Goal: Transaction & Acquisition: Purchase product/service

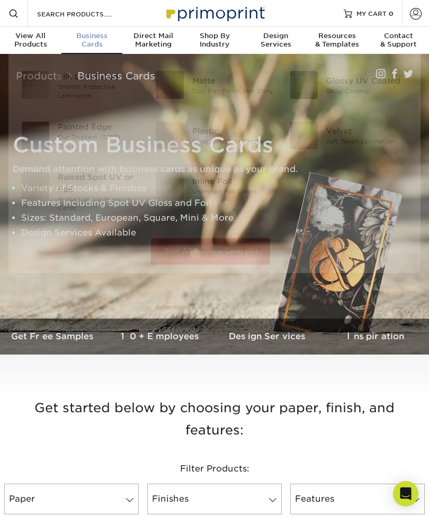
click at [95, 35] on span "Business" at bounding box center [91, 36] width 61 height 8
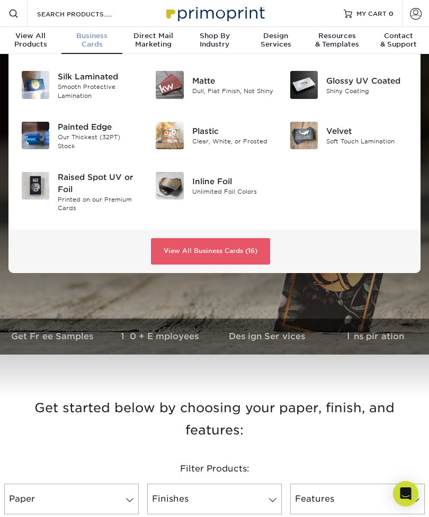
click at [73, 176] on div "Raised Spot UV or Foil" at bounding box center [99, 183] width 82 height 23
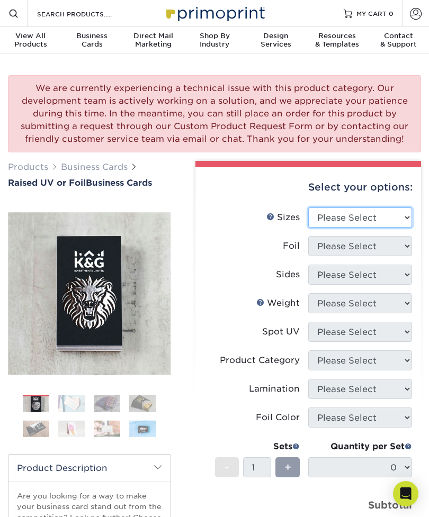
click at [381, 220] on select "Please Select 2" x 3.5" - Standard" at bounding box center [360, 217] width 104 height 20
select select "2.00x3.50"
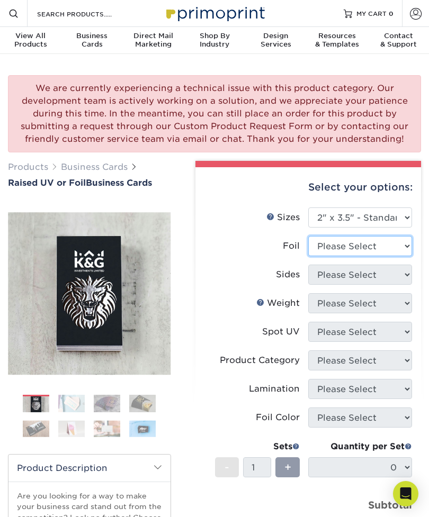
click at [376, 248] on select "Please Select No Yes" at bounding box center [360, 246] width 104 height 20
select select "1"
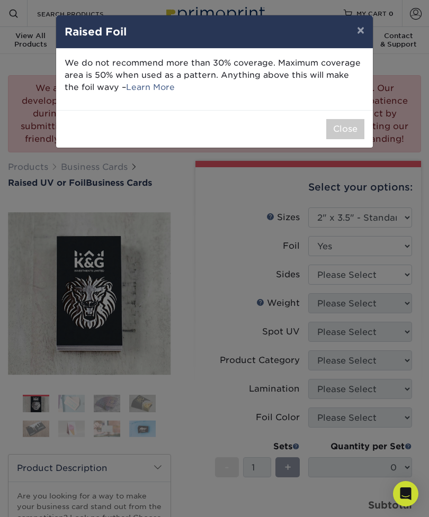
click at [357, 37] on button "×" at bounding box center [360, 30] width 24 height 30
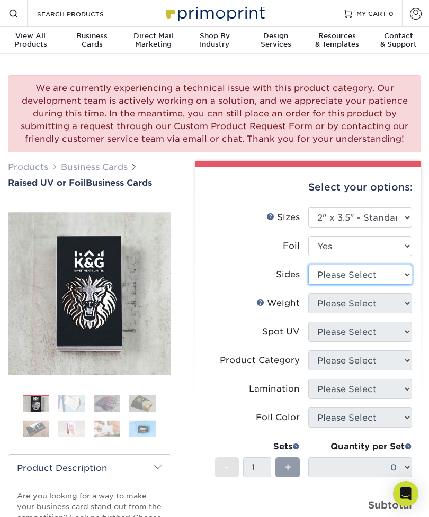
click at [365, 273] on select "Please Select Print Both Sides - Foil Both Sides Print Both Sides - Foil Front …" at bounding box center [360, 275] width 104 height 20
select select "e9e9dfb3-fba1-4d60-972c-fd9ca5904d33"
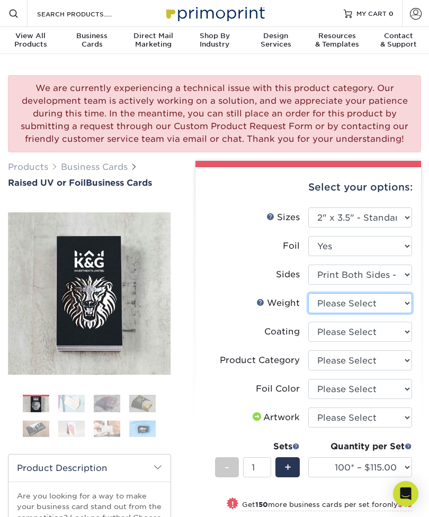
click at [361, 302] on select "Please Select 16PT" at bounding box center [360, 303] width 104 height 20
select select "16PT"
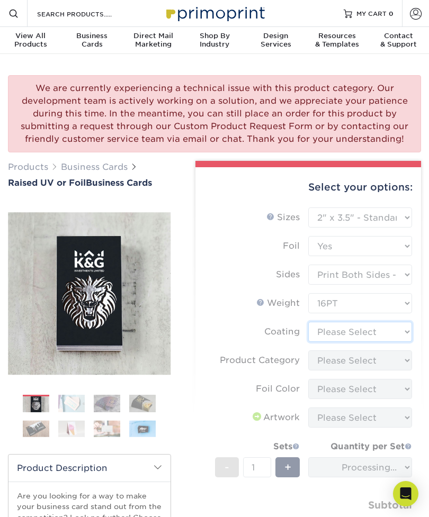
click at [366, 332] on select at bounding box center [360, 332] width 104 height 20
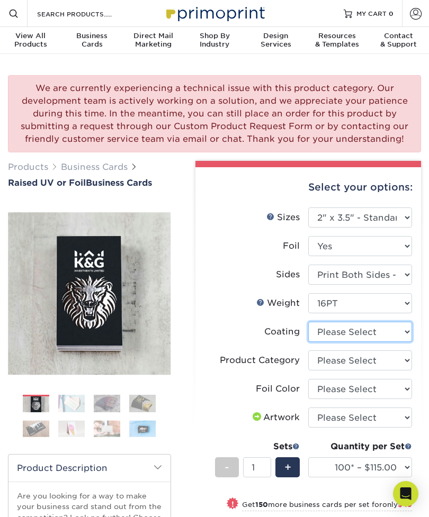
click at [369, 332] on select at bounding box center [360, 332] width 104 height 20
click at [371, 329] on select at bounding box center [360, 332] width 104 height 20
select select "3e7618de-abca-4bda-9f97-8b9129e913d8"
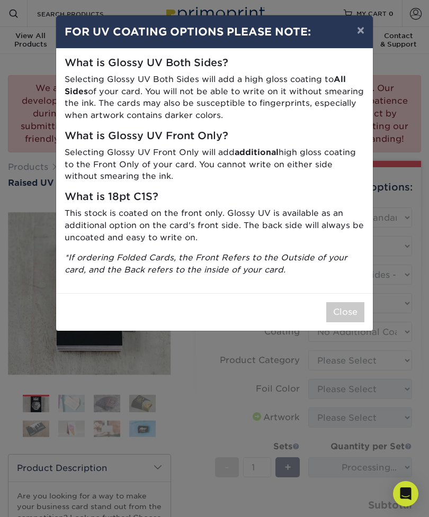
click at [363, 27] on button "×" at bounding box center [360, 30] width 24 height 30
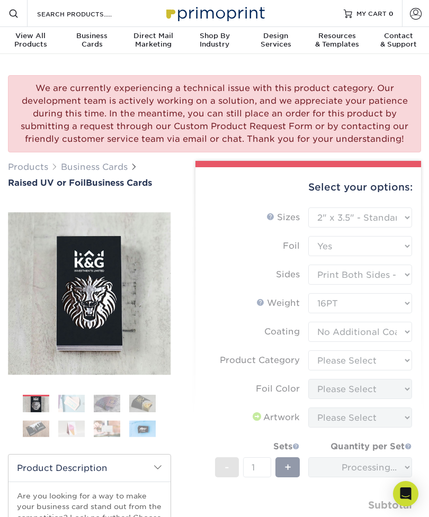
click at [354, 360] on form "Sizes Help Sizes Please Select 2" x 3.5" - Standard Foil Please Select" at bounding box center [308, 383] width 209 height 352
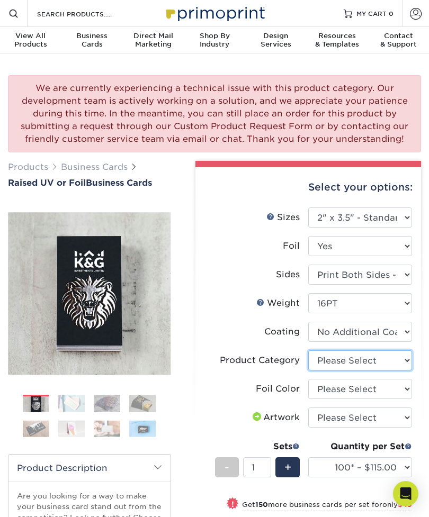
click at [358, 361] on select "Please Select Business Cards" at bounding box center [360, 360] width 104 height 20
select select "3b5148f1-0588-4f88-a218-97bcfdce65c1"
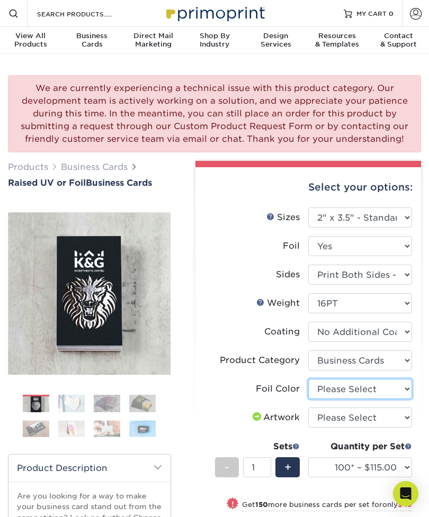
click at [356, 389] on select "Please Select Silver Foil Gold Foil Holographic Foil" at bounding box center [360, 389] width 104 height 20
select select "070be916-f238-4bbb-84b5-b64a15a64c9f"
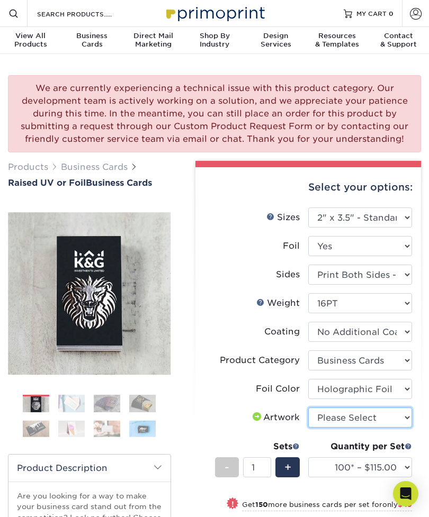
click at [358, 417] on select "Please Select I will upload files I need a design - $100" at bounding box center [360, 418] width 104 height 20
select select "upload"
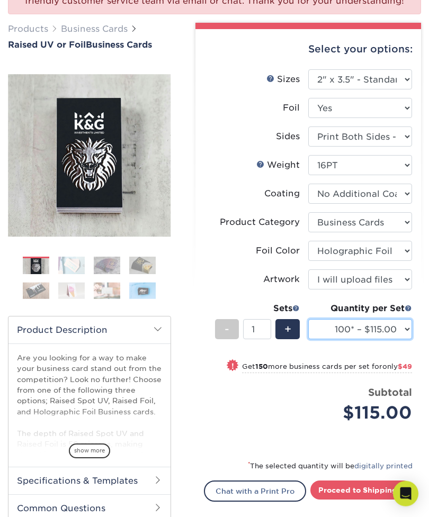
click at [351, 322] on select "100* – $115.00 250* – $164.00 500* – $221.00" at bounding box center [360, 329] width 104 height 20
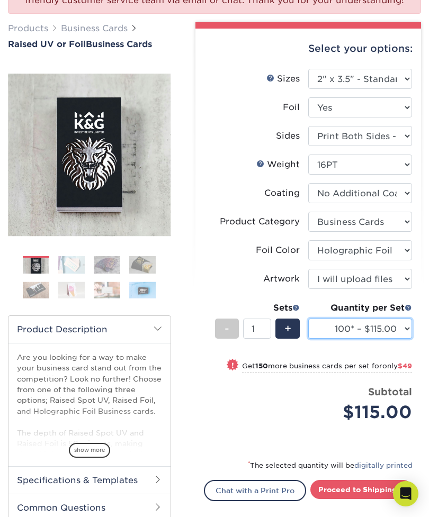
select select "250* – $164.00"
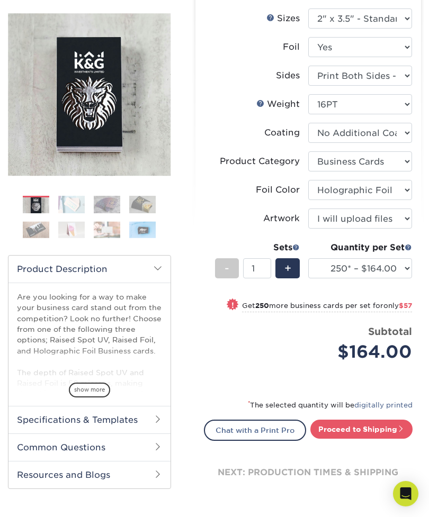
click at [379, 429] on link "Proceed to Shipping" at bounding box center [361, 429] width 102 height 19
type input "Set 1"
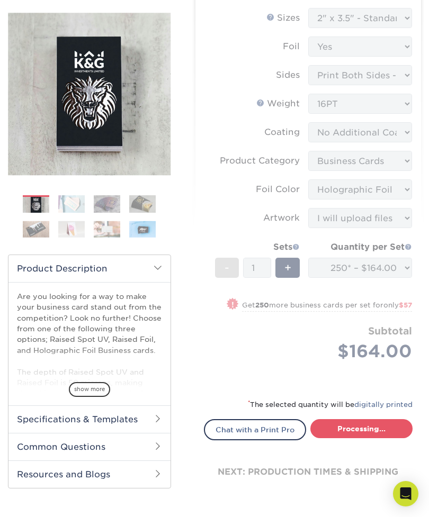
select select "1cbcb5c4-95c2-4600-ba81-4a6f4084a4d2"
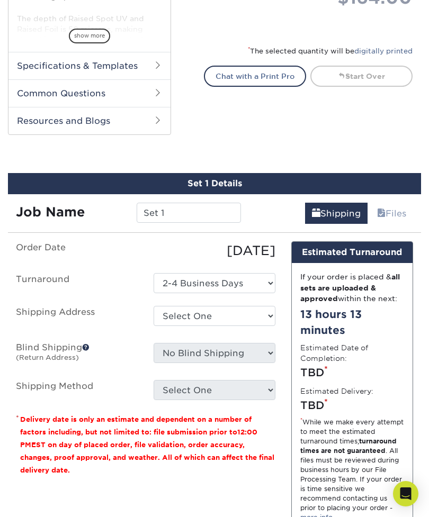
scroll to position [646, 0]
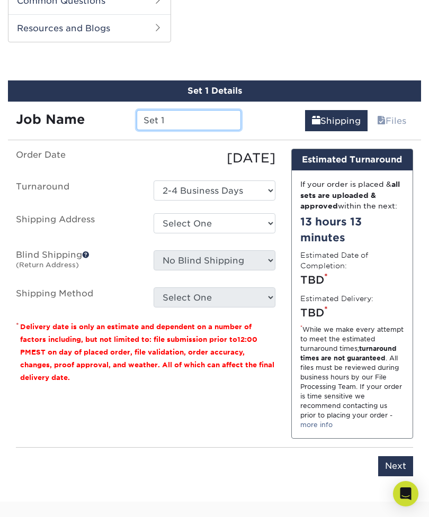
click at [207, 114] on input "Set 1" at bounding box center [189, 120] width 105 height 20
type input "S"
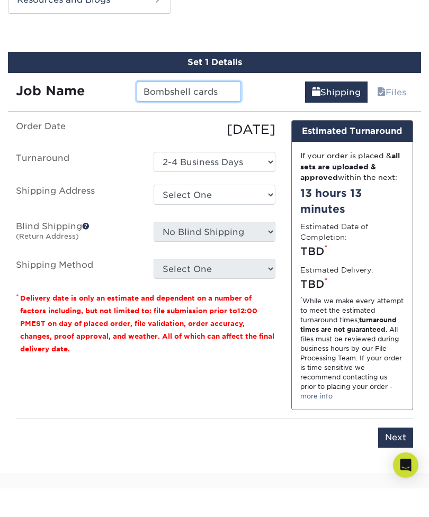
type input "Bombshell cards"
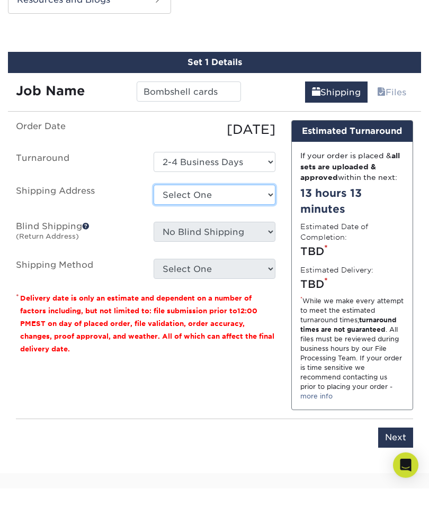
click at [246, 213] on select "Select One + Add New Address - Login" at bounding box center [214, 223] width 122 height 20
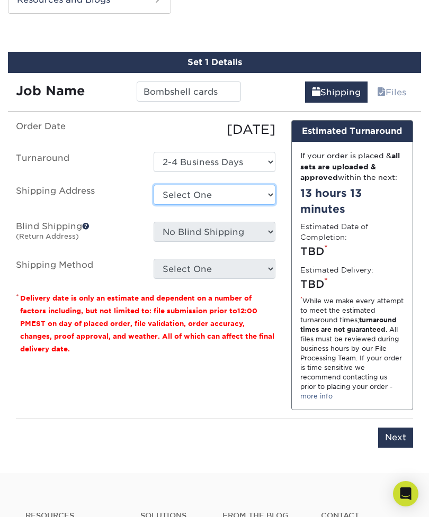
select select "newaddress"
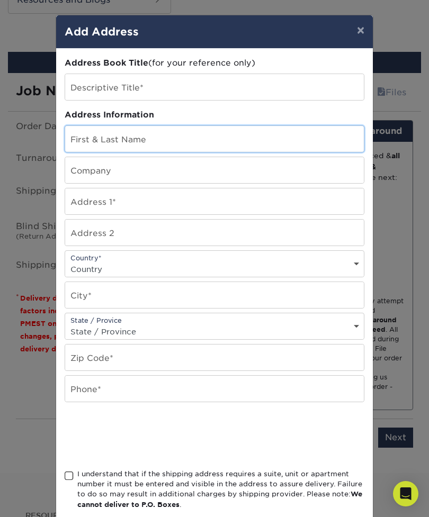
click at [180, 148] on input "text" at bounding box center [214, 139] width 298 height 26
type input "[PERSON_NAME]"
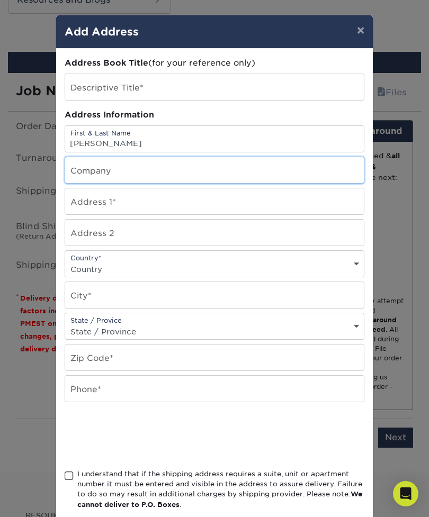
click at [197, 171] on input "text" at bounding box center [214, 170] width 298 height 26
type input "Bombshell Wigs Galore"
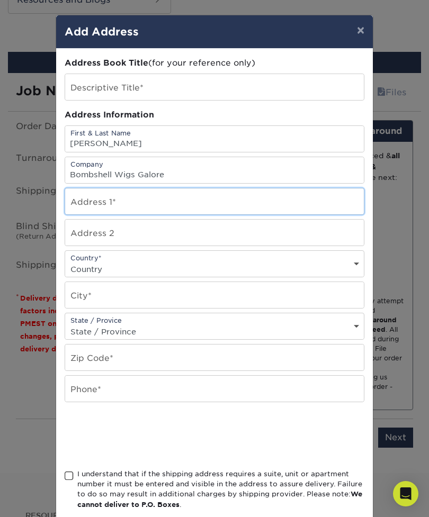
click at [169, 202] on input "text" at bounding box center [214, 201] width 298 height 26
type input "1061"
type input "[STREET_ADDRESS]"
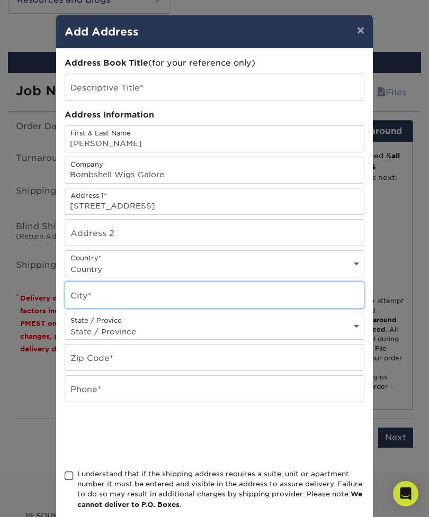
type input "Midlothian"
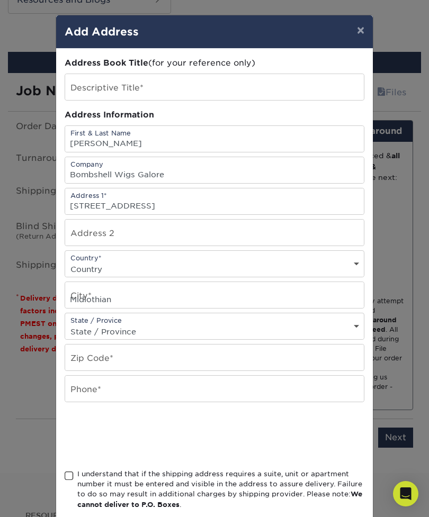
select select "VA"
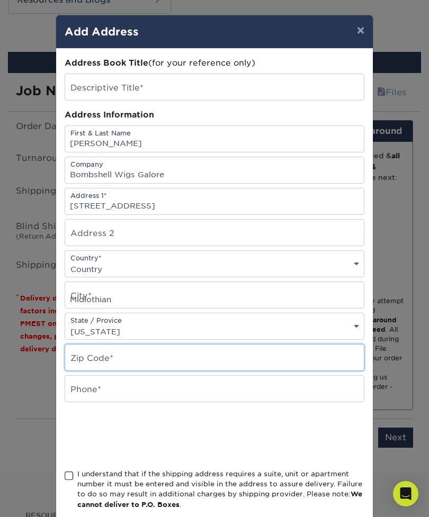
type input "23112"
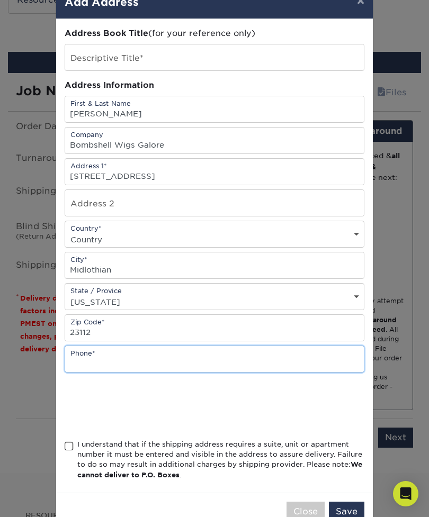
scroll to position [30, 0]
click at [154, 358] on input "text" at bounding box center [214, 359] width 298 height 26
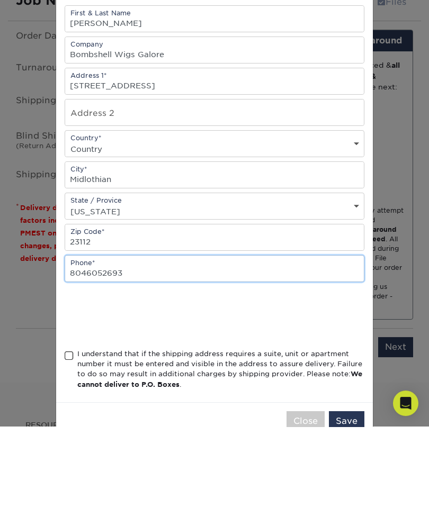
type input "8046052693"
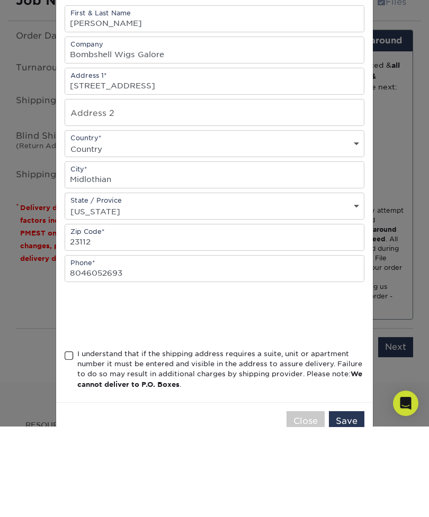
scroll to position [765, 0]
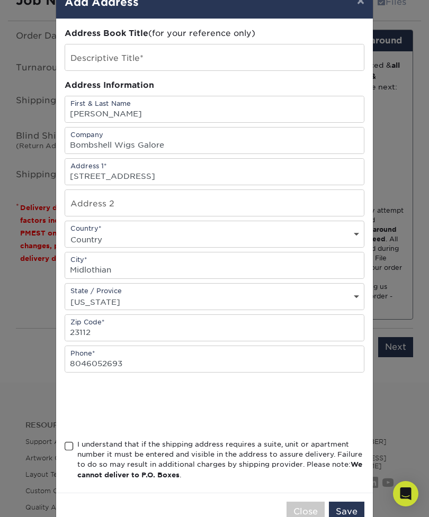
click at [73, 450] on span at bounding box center [69, 446] width 9 height 10
click at [0, 0] on input "I understand that if the shipping address requires a suite, unit or apartment n…" at bounding box center [0, 0] width 0 height 0
click at [346, 517] on button "Save" at bounding box center [346, 512] width 35 height 20
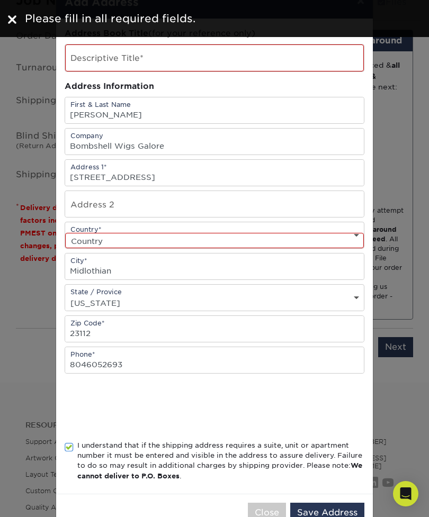
click at [271, 247] on select "Country [GEOGRAPHIC_DATA] [GEOGRAPHIC_DATA] ----------------------------- [GEOG…" at bounding box center [214, 240] width 298 height 15
select select "US"
click at [315, 517] on button "Save Address" at bounding box center [327, 513] width 74 height 20
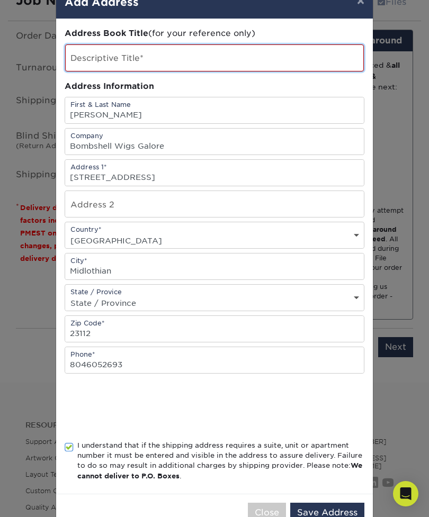
click at [268, 51] on input "text" at bounding box center [214, 57] width 298 height 27
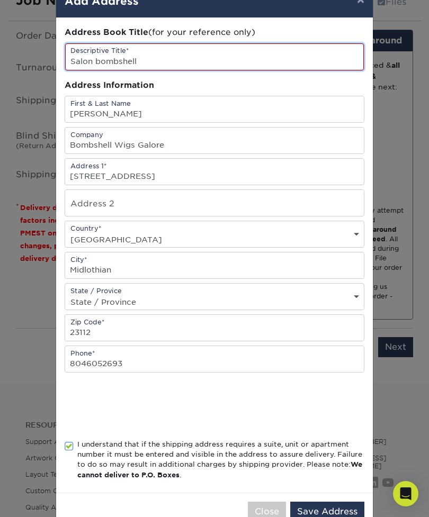
scroll to position [31, 0]
type input "Salon bombshell"
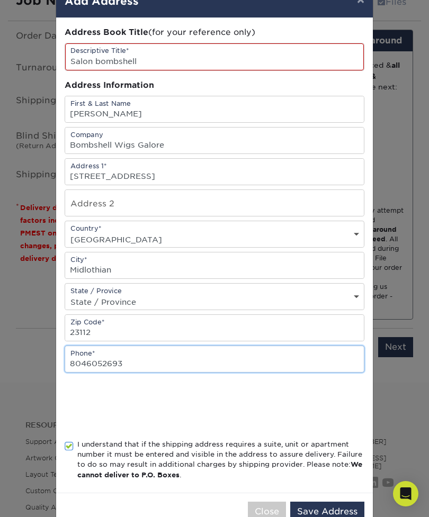
click at [341, 369] on input "8046052693" at bounding box center [214, 359] width 298 height 26
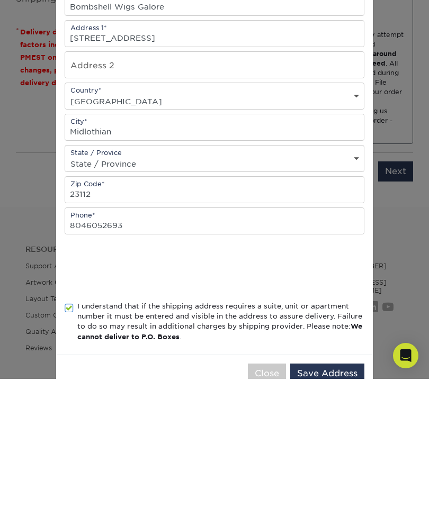
click at [325, 502] on button "Save Address" at bounding box center [327, 512] width 74 height 20
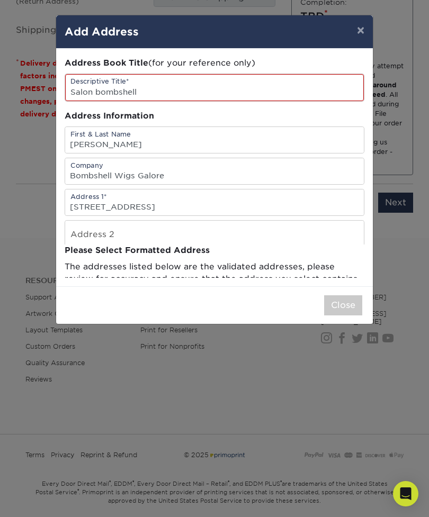
scroll to position [0, 0]
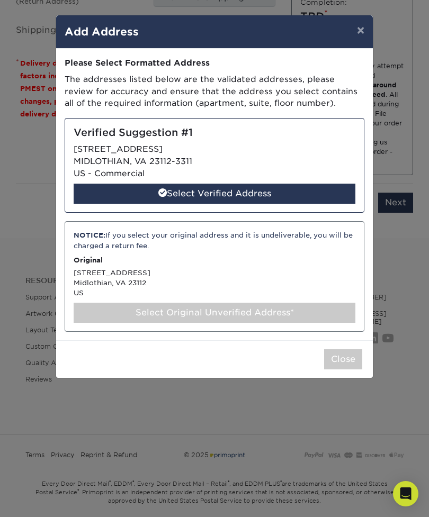
click at [282, 193] on div "Select Verified Address" at bounding box center [215, 194] width 282 height 20
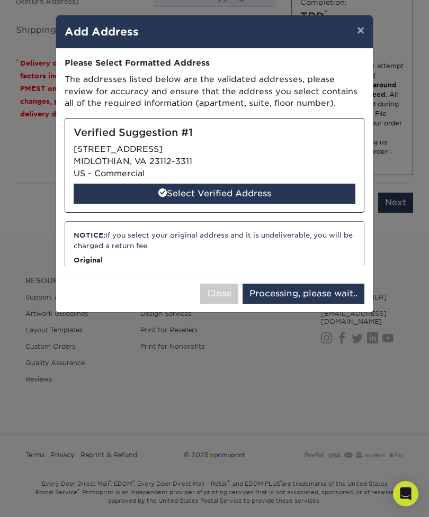
select select "286523"
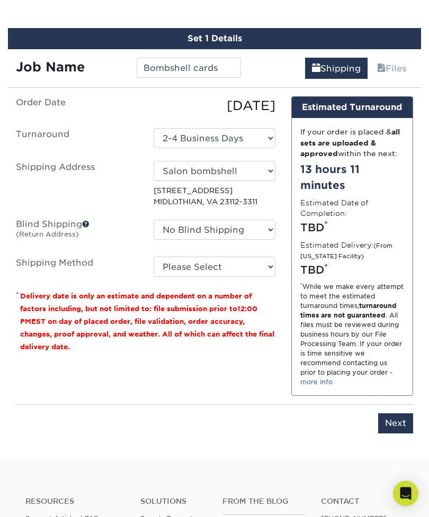
scroll to position [698, 0]
click at [237, 264] on select "Please Select Ground Shipping (+$7.84) 3 Day Shipping Service (+$15.34) 2 Day A…" at bounding box center [214, 267] width 122 height 20
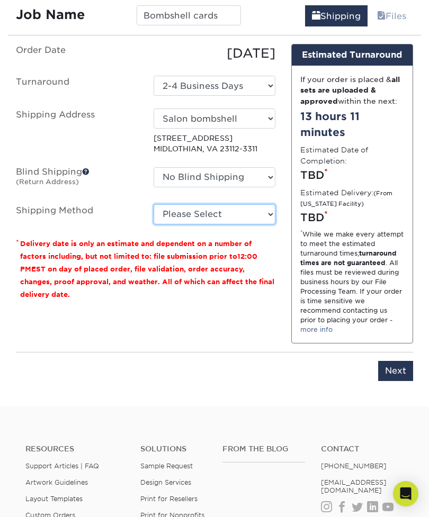
scroll to position [505, 0]
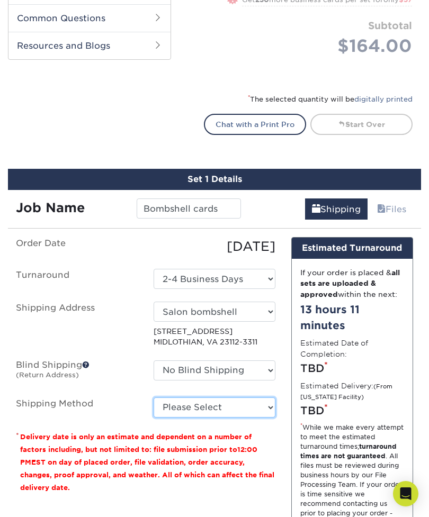
select select "02"
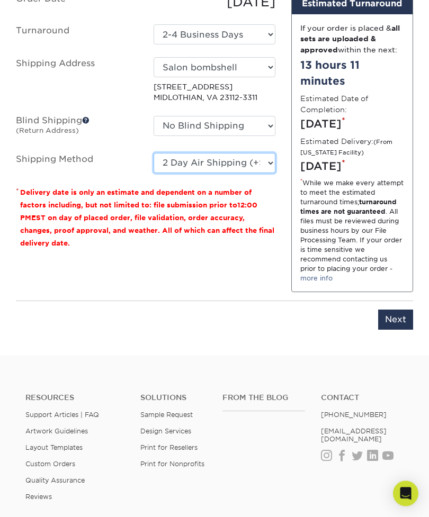
scroll to position [749, 0]
click at [395, 328] on input "Next" at bounding box center [395, 320] width 35 height 20
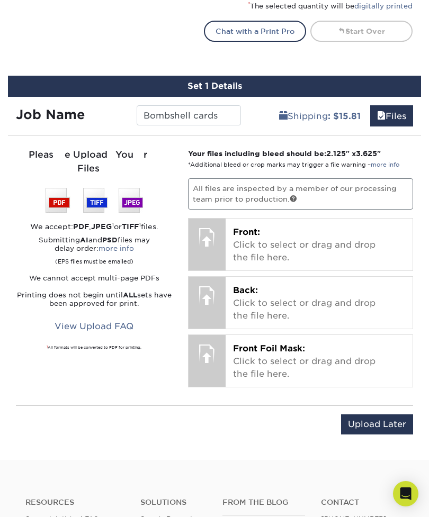
scroll to position [596, 0]
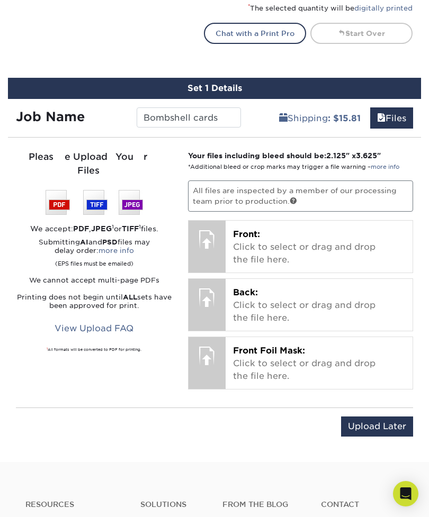
click at [306, 245] on p "Front: Click to select or drag and drop the file here." at bounding box center [319, 247] width 172 height 38
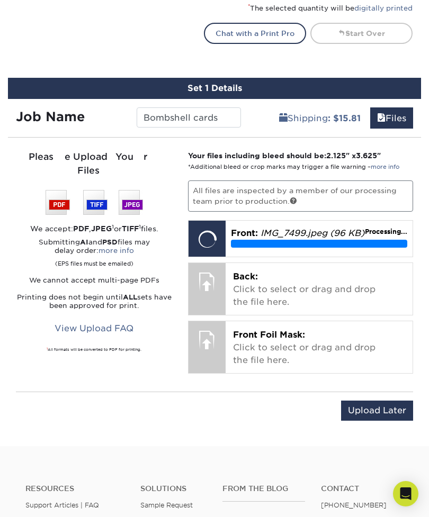
click at [291, 289] on p "Back: Click to select or drag and drop the file here." at bounding box center [319, 289] width 172 height 38
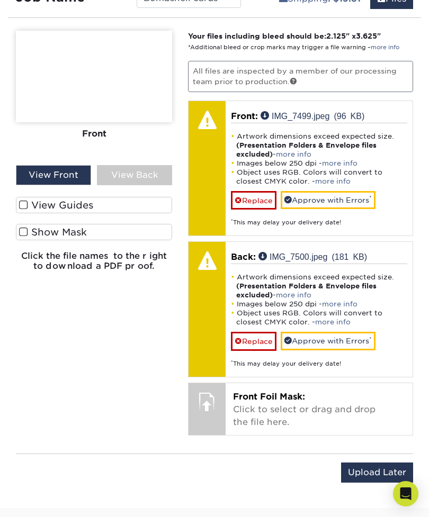
scroll to position [717, 0]
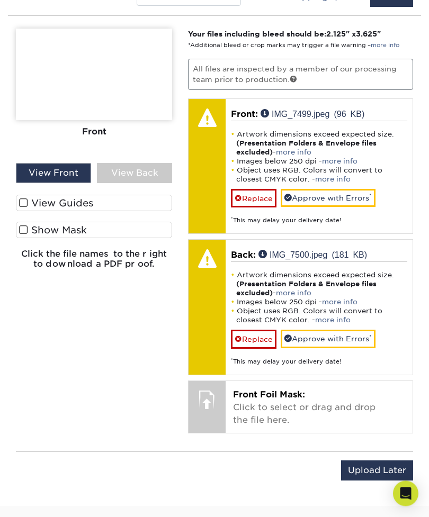
click at [160, 180] on div "View Back" at bounding box center [134, 174] width 75 height 20
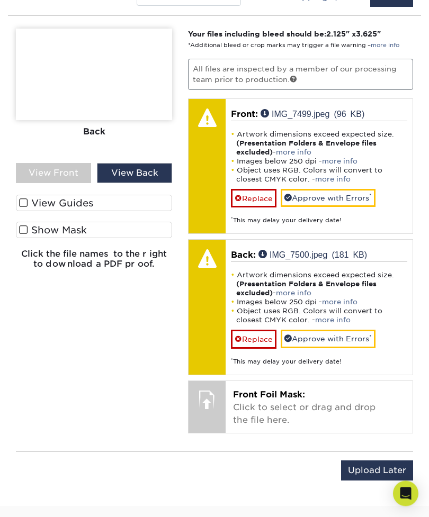
scroll to position [718, 0]
click at [158, 170] on div "View Back" at bounding box center [134, 173] width 75 height 20
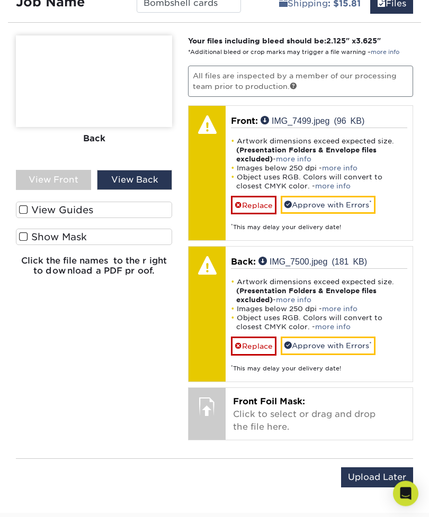
scroll to position [711, 0]
click at [262, 205] on link "Replace" at bounding box center [254, 205] width 46 height 19
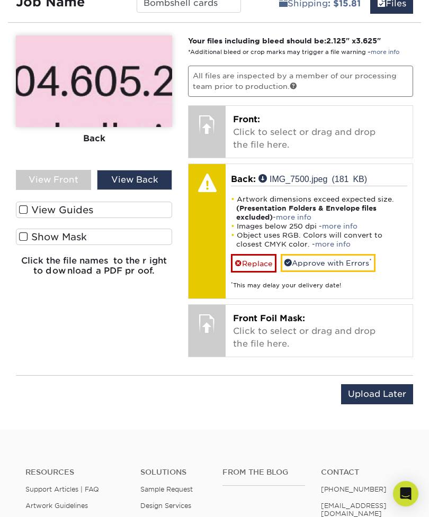
click at [262, 260] on link "Replace" at bounding box center [254, 263] width 46 height 19
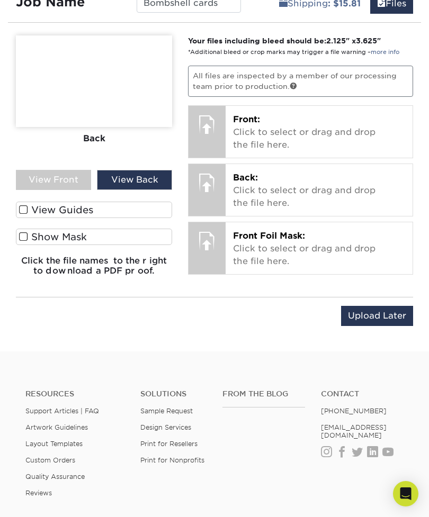
click at [309, 130] on p "Front: Click to select or drag and drop the file here." at bounding box center [319, 132] width 172 height 38
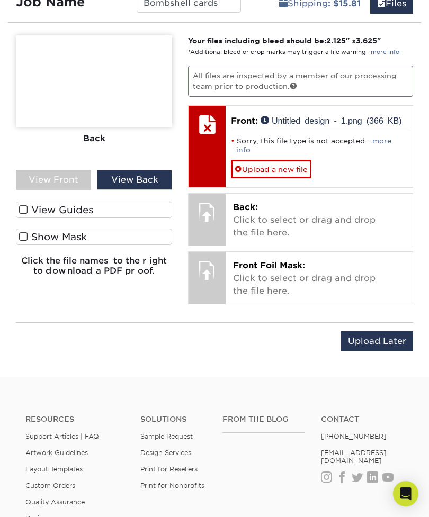
click at [286, 160] on link "Upload a new file" at bounding box center [271, 169] width 80 height 19
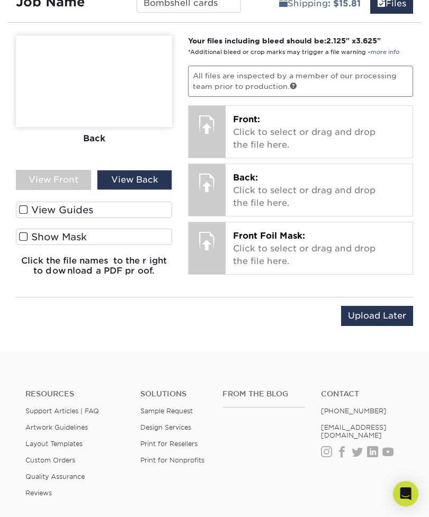
click at [281, 120] on p "Front: Click to select or drag and drop the file here." at bounding box center [319, 132] width 172 height 38
click at [294, 130] on p "Front: Click to select or drag and drop the file here." at bounding box center [319, 132] width 172 height 38
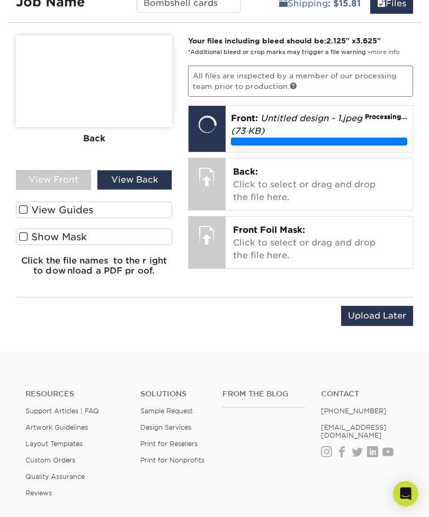
click at [290, 177] on p "Back: Click to select or drag and drop the file here." at bounding box center [319, 185] width 172 height 38
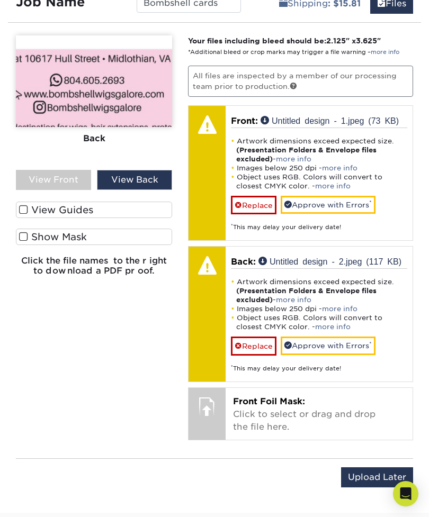
click at [292, 155] on link "more info" at bounding box center [293, 159] width 35 height 8
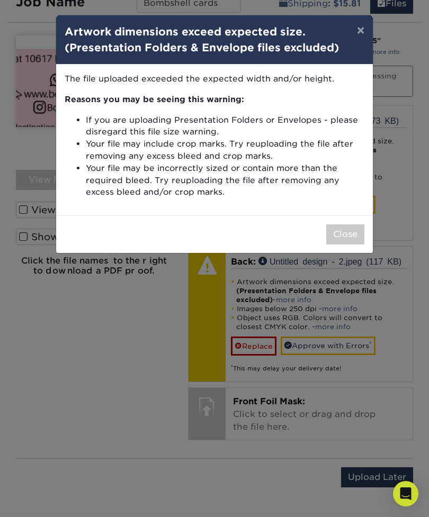
click at [362, 24] on button "×" at bounding box center [360, 30] width 24 height 30
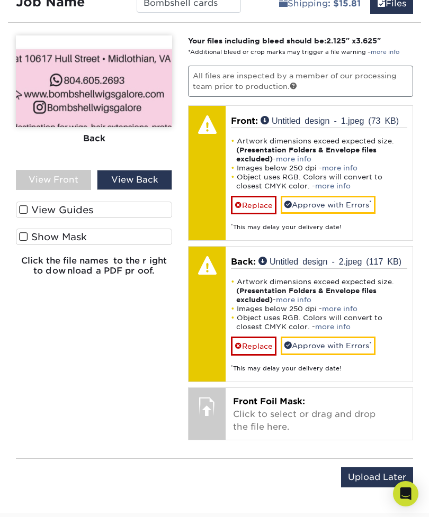
click at [117, 202] on label "View Guides" at bounding box center [94, 210] width 156 height 16
click at [0, 0] on input "View Guides" at bounding box center [0, 0] width 0 height 0
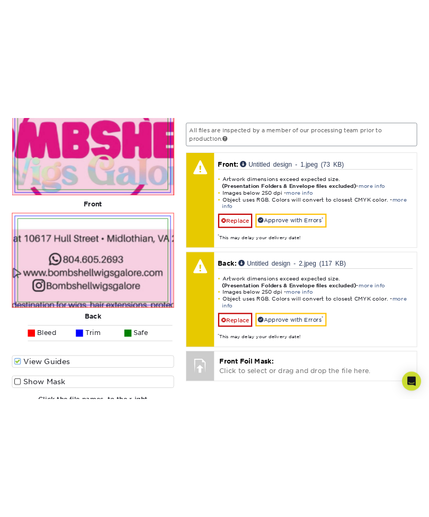
scroll to position [708, 0]
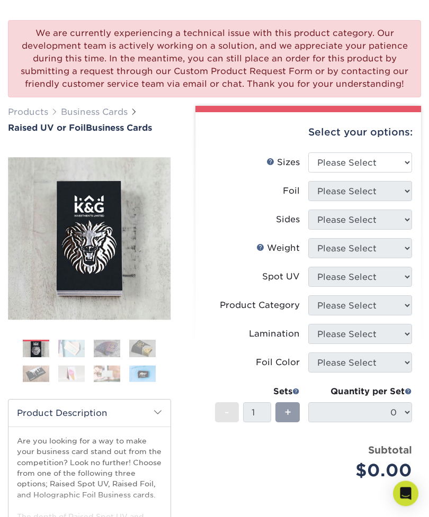
scroll to position [55, 0]
click at [386, 161] on select "Please Select 2" x 3.5" - Standard" at bounding box center [360, 162] width 104 height 20
select select "2.00x3.50"
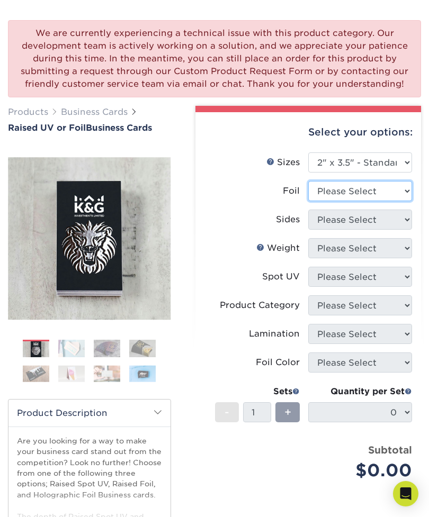
click at [383, 188] on select "Please Select No Yes" at bounding box center [360, 191] width 104 height 20
select select "1"
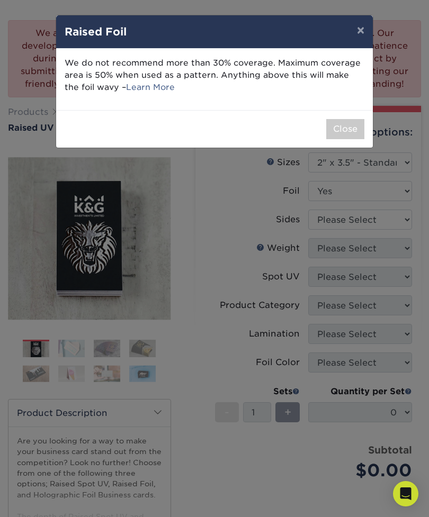
click at [349, 126] on button "Close" at bounding box center [345, 129] width 38 height 20
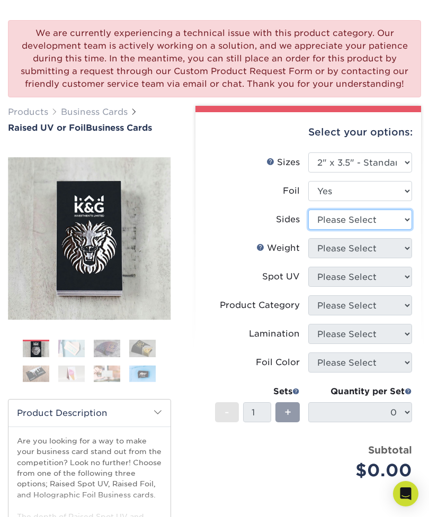
click at [364, 222] on select "Please Select Print Both Sides - Foil Both Sides Print Both Sides - Foil Front …" at bounding box center [360, 220] width 104 height 20
select select "e9e9dfb3-fba1-4d60-972c-fd9ca5904d33"
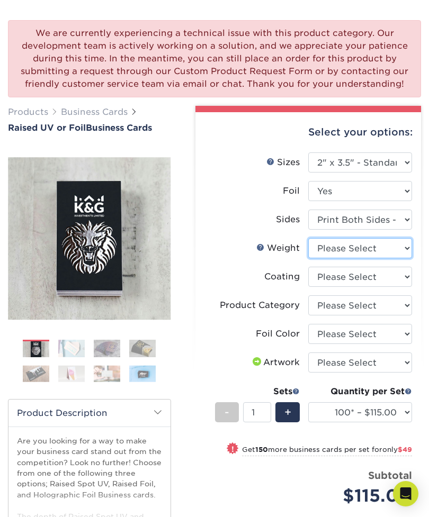
click at [372, 252] on select "Please Select 16PT" at bounding box center [360, 248] width 104 height 20
select select "16PT"
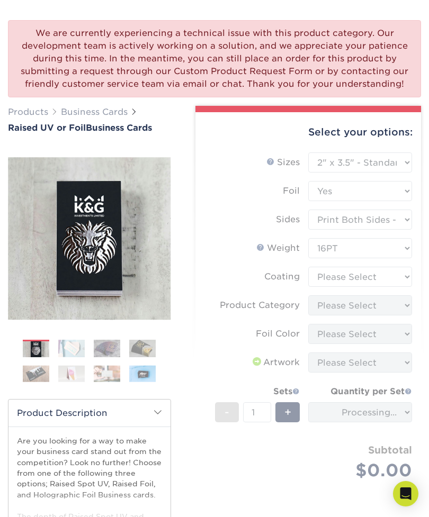
click at [374, 280] on form "Sizes Help Sizes Please Select 2" x 3.5" - Standard Foil Please Select" at bounding box center [308, 328] width 209 height 352
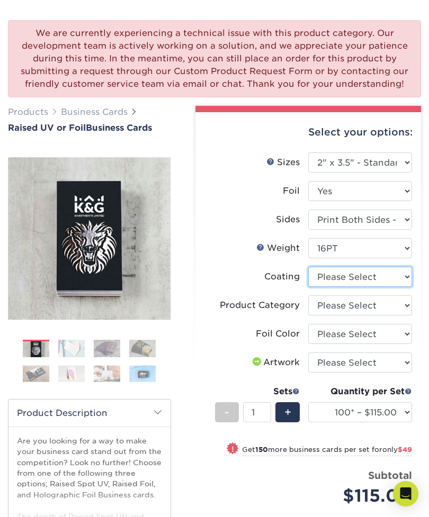
click at [374, 278] on select at bounding box center [360, 277] width 104 height 20
select select "3e7618de-abca-4bda-9f97-8b9129e913d8"
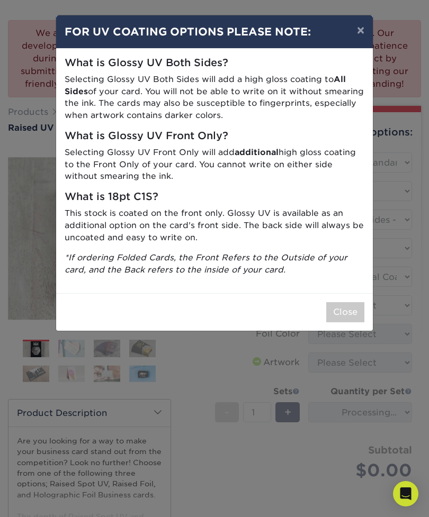
click at [350, 302] on button "Close" at bounding box center [345, 312] width 38 height 20
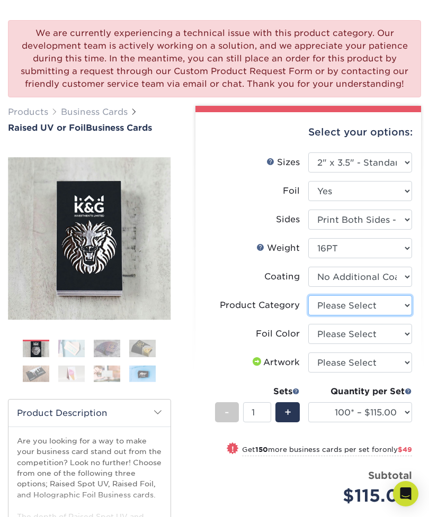
click at [364, 306] on select "Please Select Business Cards" at bounding box center [360, 305] width 104 height 20
select select "3b5148f1-0588-4f88-a218-97bcfdce65c1"
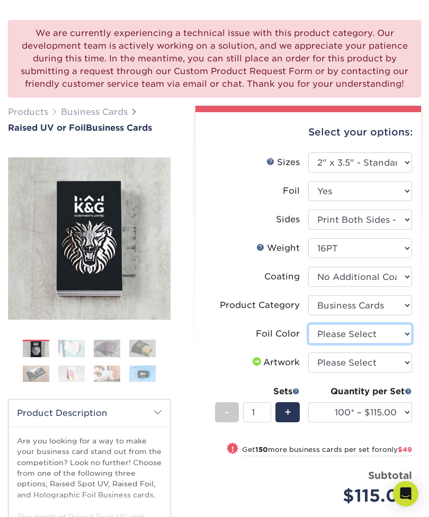
click at [369, 332] on select "Please Select Silver Foil Gold Foil Holographic Foil" at bounding box center [360, 334] width 104 height 20
select select "070be916-f238-4bbb-84b5-b64a15a64c9f"
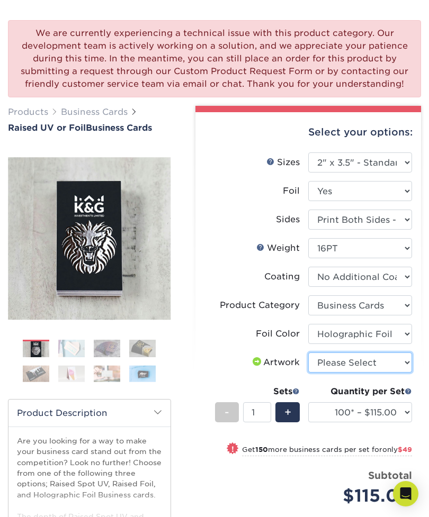
click at [399, 360] on select "Please Select I will upload files I need a design - $100" at bounding box center [360, 362] width 104 height 20
select select "upload"
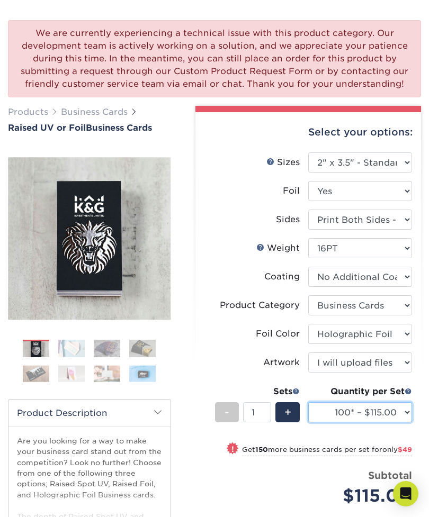
click at [383, 406] on select "100* – $115.00 250* – $164.00 500* – $221.00" at bounding box center [360, 412] width 104 height 20
select select "250* – $164.00"
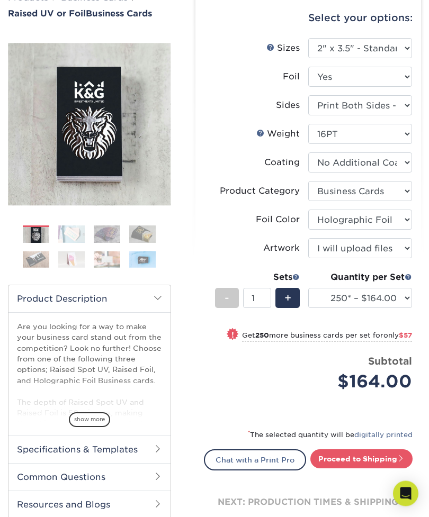
click at [360, 461] on link "Proceed to Shipping" at bounding box center [361, 459] width 102 height 19
type input "Set 1"
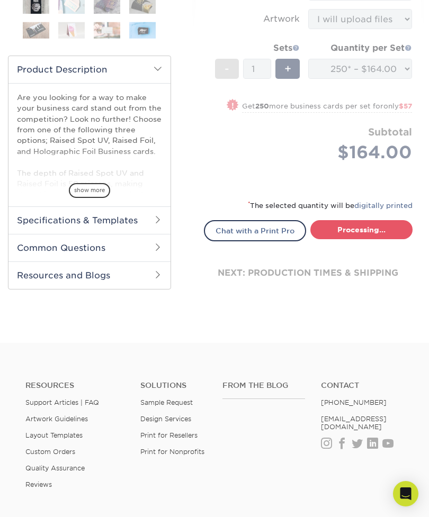
select select "1cbcb5c4-95c2-4600-ba81-4a6f4084a4d2"
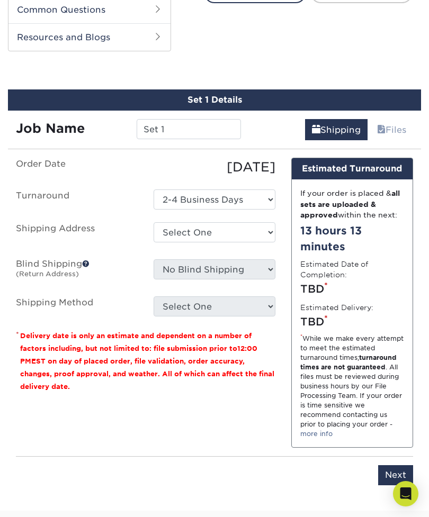
scroll to position [646, 0]
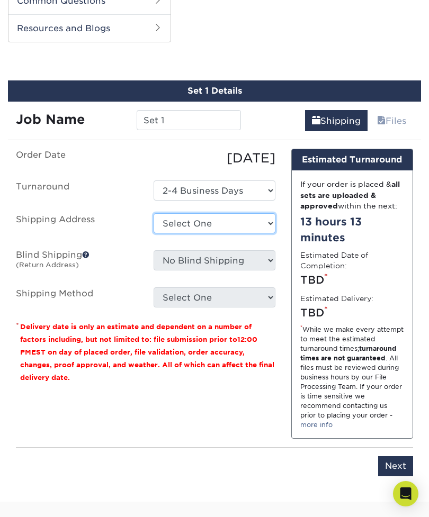
click at [223, 223] on select "Select One + Add New Address - Login" at bounding box center [214, 223] width 122 height 20
select select "newaddress"
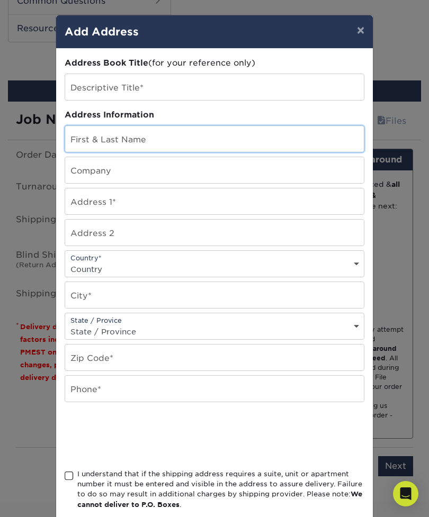
click at [176, 141] on input "text" at bounding box center [214, 139] width 298 height 26
type input "[PERSON_NAME]"
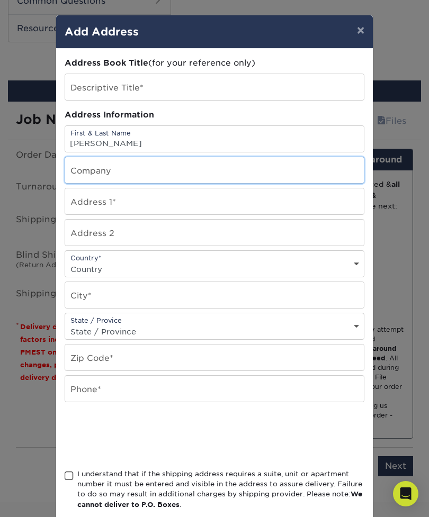
click at [162, 175] on input "text" at bounding box center [214, 170] width 298 height 26
type input "Bombshell Wigs Galore"
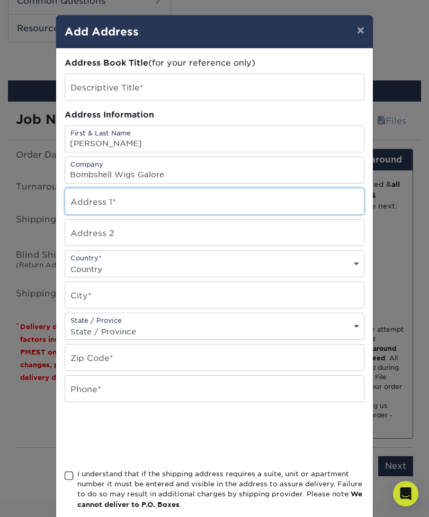
click at [146, 196] on input "text" at bounding box center [214, 201] width 298 height 26
type input "106"
type input "[STREET_ADDRESS]"
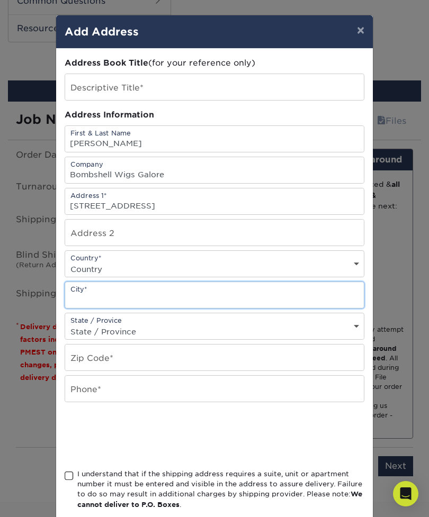
type input "Midlothian"
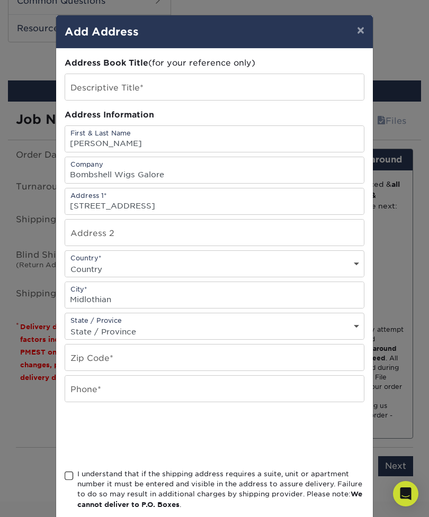
select select "VA"
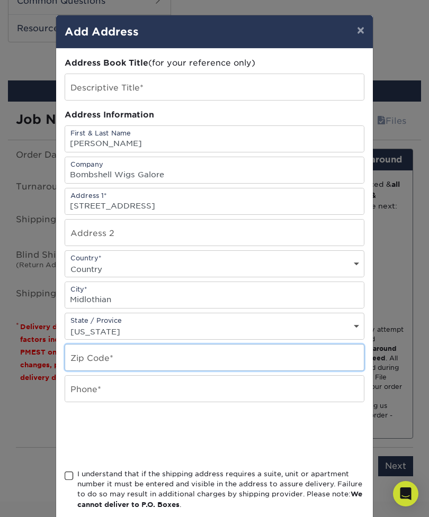
type input "23112"
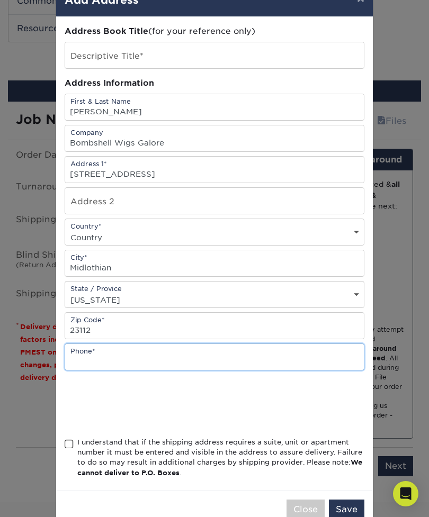
scroll to position [31, 0]
click at [310, 364] on input "text" at bounding box center [214, 358] width 298 height 26
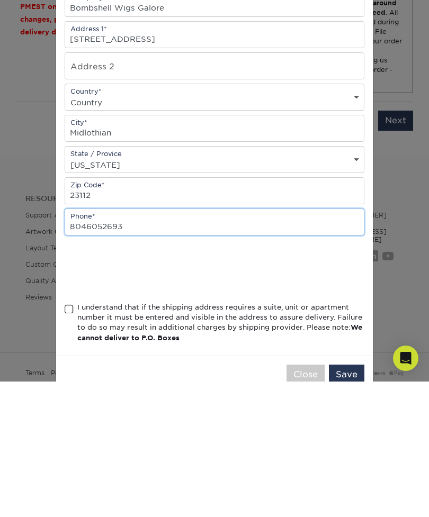
type input "8046052693"
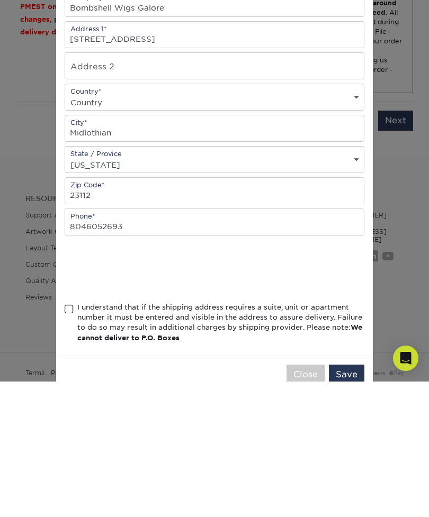
scroll to position [909, 0]
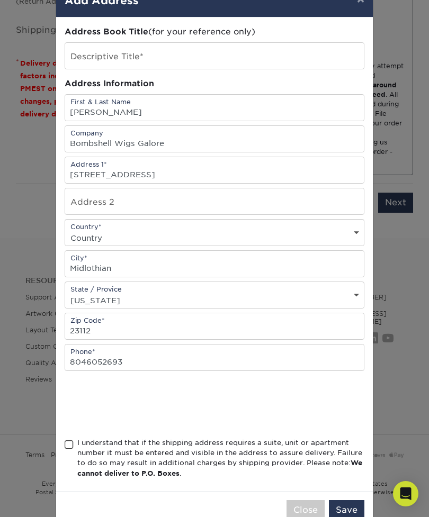
click at [73, 450] on span at bounding box center [69, 445] width 9 height 10
click at [0, 0] on input "I understand that if the shipping address requires a suite, unit or apartment n…" at bounding box center [0, 0] width 0 height 0
click at [349, 517] on button "Save" at bounding box center [346, 510] width 35 height 20
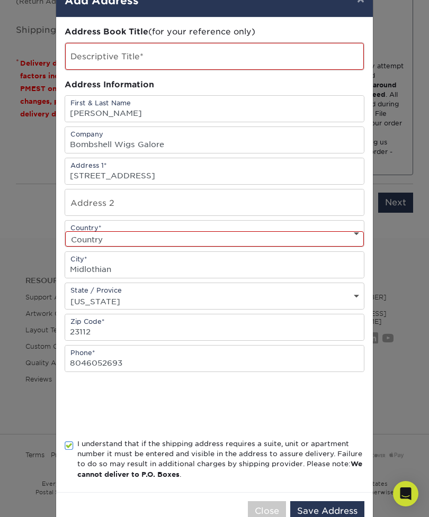
click at [336, 515] on button "Save Address" at bounding box center [327, 511] width 74 height 20
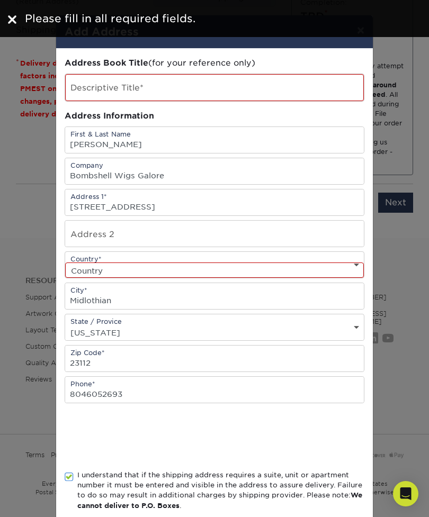
scroll to position [0, 0]
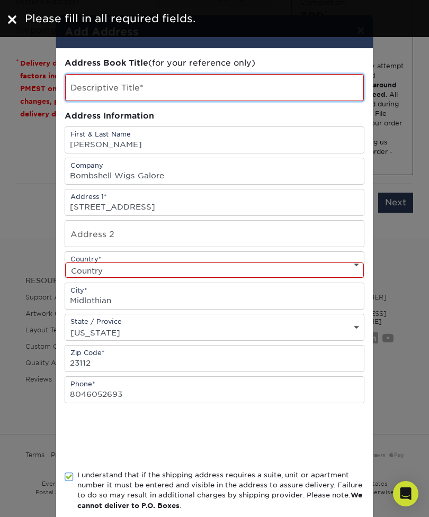
click at [252, 88] on input "text" at bounding box center [214, 87] width 298 height 27
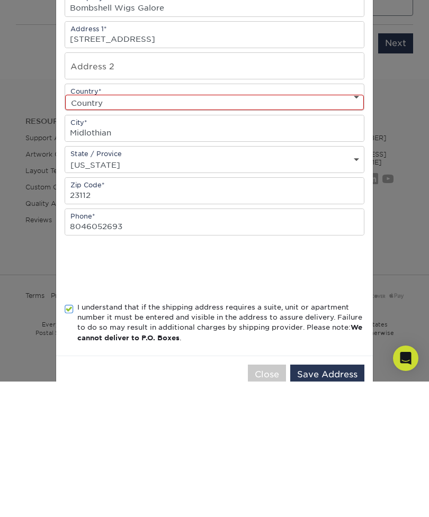
scroll to position [943, 0]
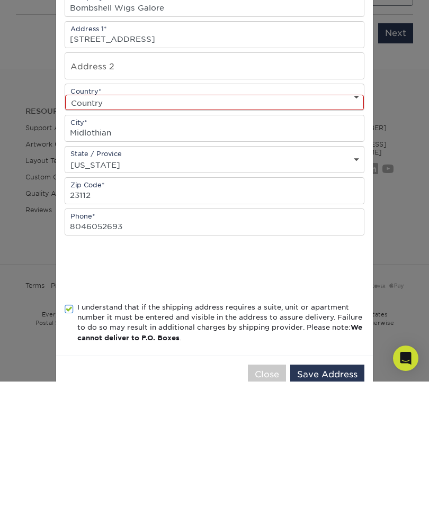
type input "Salon bombshell"
click at [283, 230] on select "Country [GEOGRAPHIC_DATA] [GEOGRAPHIC_DATA] ----------------------------- [GEOG…" at bounding box center [214, 237] width 298 height 15
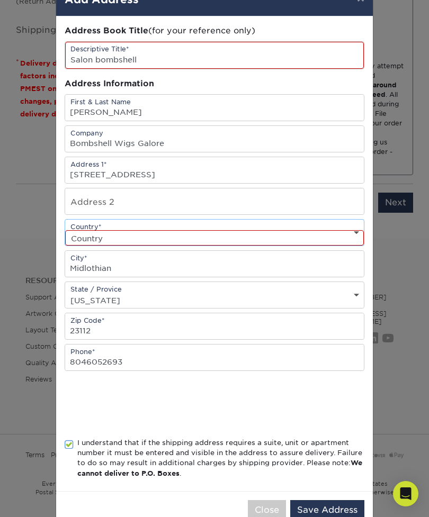
select select "US"
click at [331, 513] on button "Save Address" at bounding box center [327, 510] width 74 height 20
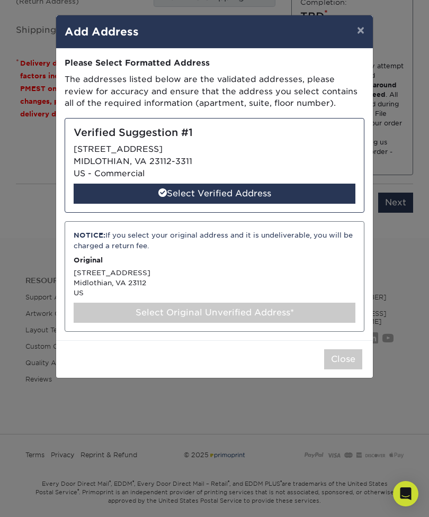
click at [235, 184] on div "Select Verified Address" at bounding box center [215, 194] width 282 height 20
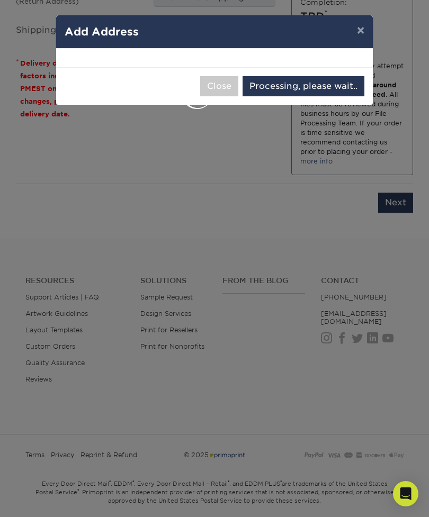
select select "286525"
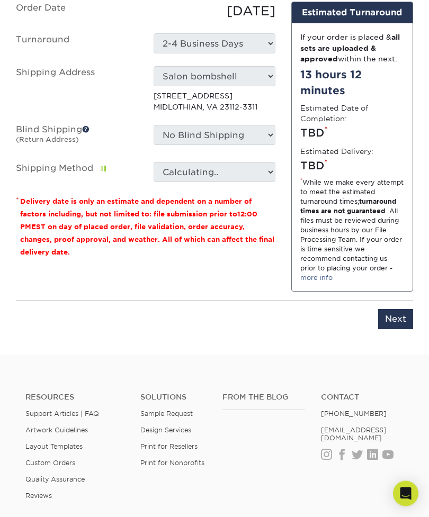
scroll to position [793, 0]
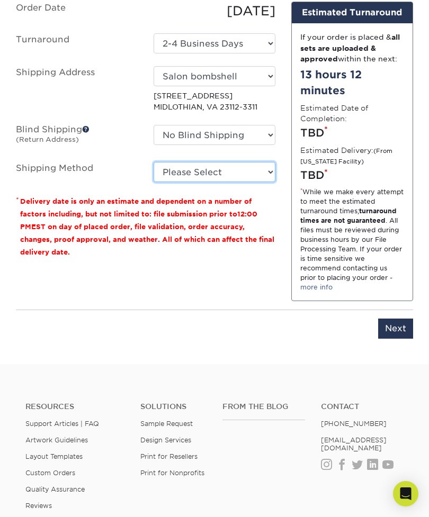
click at [239, 168] on select "Please Select Ground Shipping (+$7.84) 3 Day Shipping Service (+$15.34) 2 Day A…" at bounding box center [214, 172] width 122 height 20
select select "02"
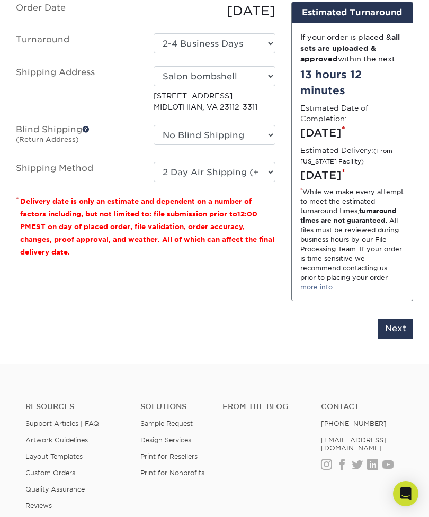
click at [395, 336] on input "Next" at bounding box center [395, 329] width 35 height 20
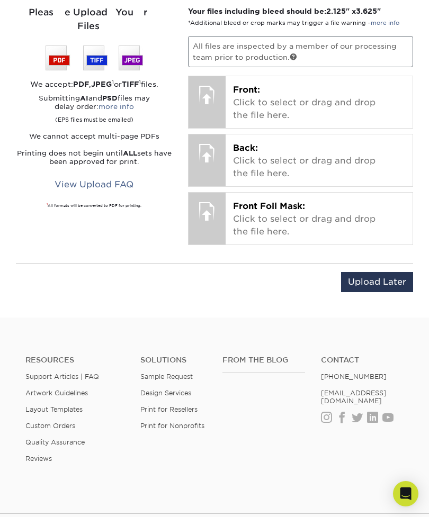
click at [331, 100] on p "Front: Click to select or drag and drop the file here." at bounding box center [319, 103] width 172 height 38
click at [348, 92] on p "Front: Click to select or drag and drop the file here." at bounding box center [319, 103] width 172 height 38
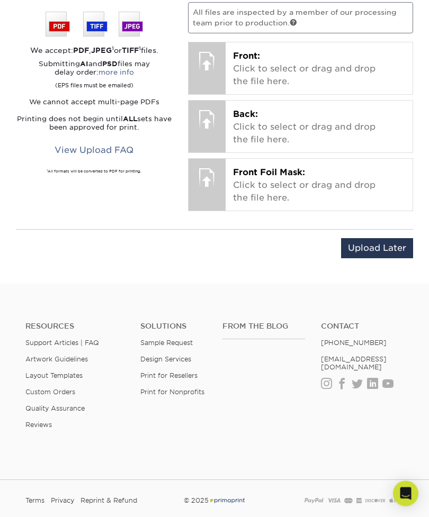
scroll to position [729, 0]
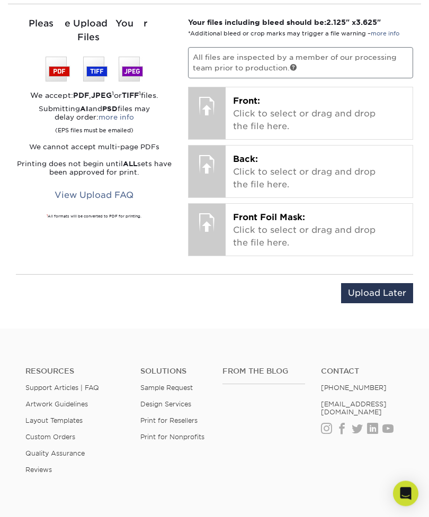
click at [302, 103] on p "Front: Click to select or drag and drop the file here." at bounding box center [319, 114] width 172 height 38
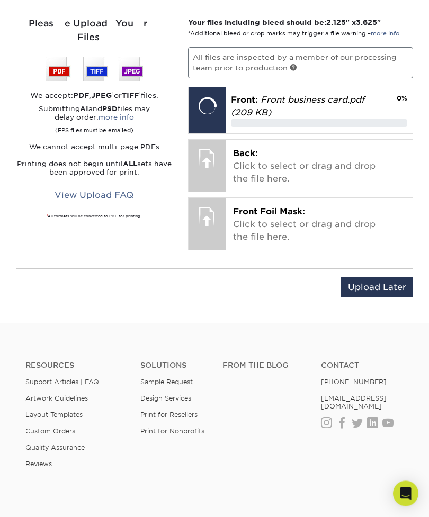
scroll to position [729, 0]
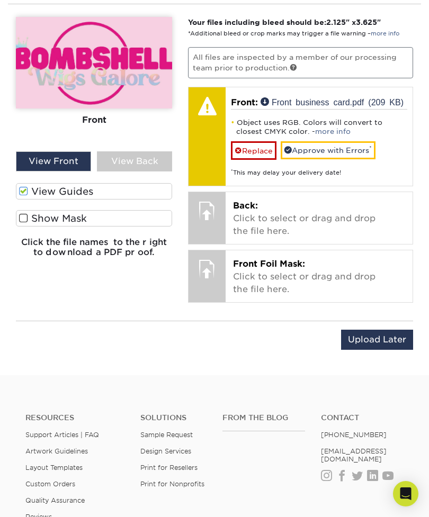
click at [349, 148] on link "Approve with Errors *" at bounding box center [327, 150] width 95 height 18
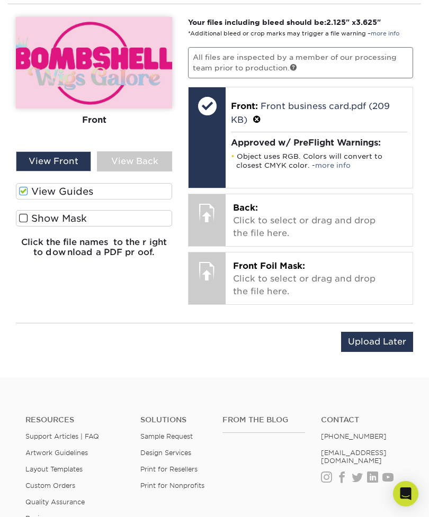
click at [332, 220] on p "Back: Click to select or drag and drop the file here." at bounding box center [319, 221] width 172 height 38
click at [305, 225] on p "Back: Click to select or drag and drop the file here." at bounding box center [319, 221] width 172 height 38
click at [331, 218] on p "Back: Click to select or drag and drop the file here." at bounding box center [319, 221] width 172 height 38
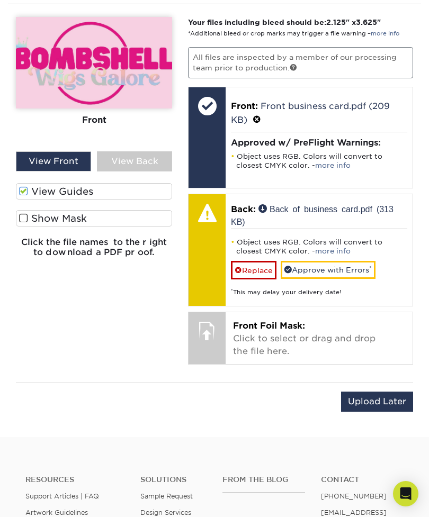
click at [352, 265] on link "Approve with Errors *" at bounding box center [327, 270] width 95 height 18
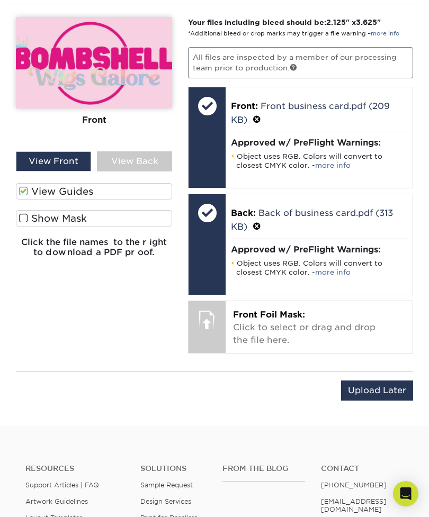
scroll to position [749, 0]
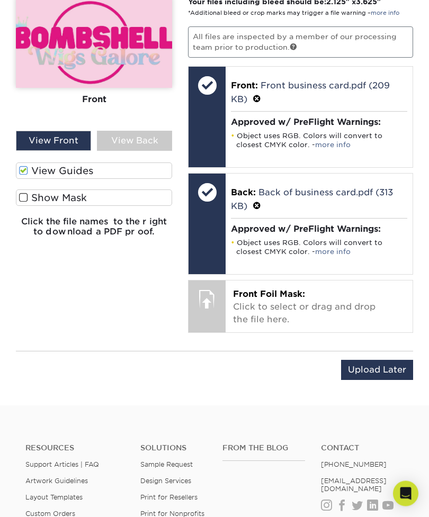
click at [395, 376] on input "Upload Later" at bounding box center [377, 370] width 72 height 20
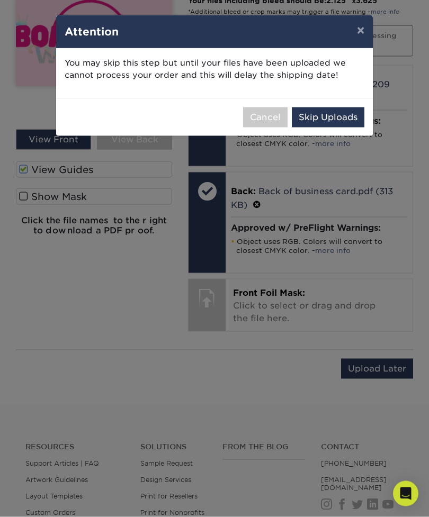
scroll to position [751, 0]
